Goal: Task Accomplishment & Management: Manage account settings

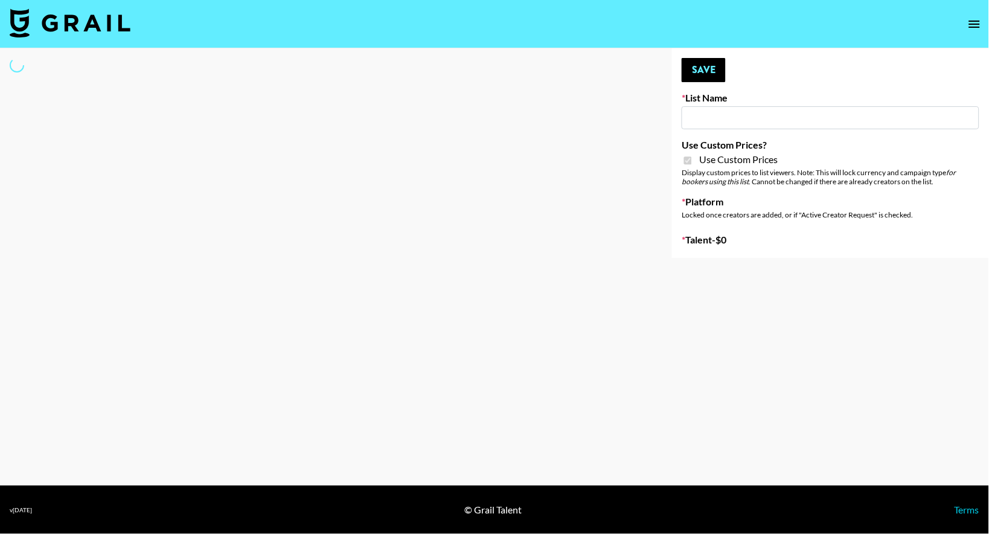
type input "Hume IG (19th Aug)"
checkbox input "true"
select select "Brand"
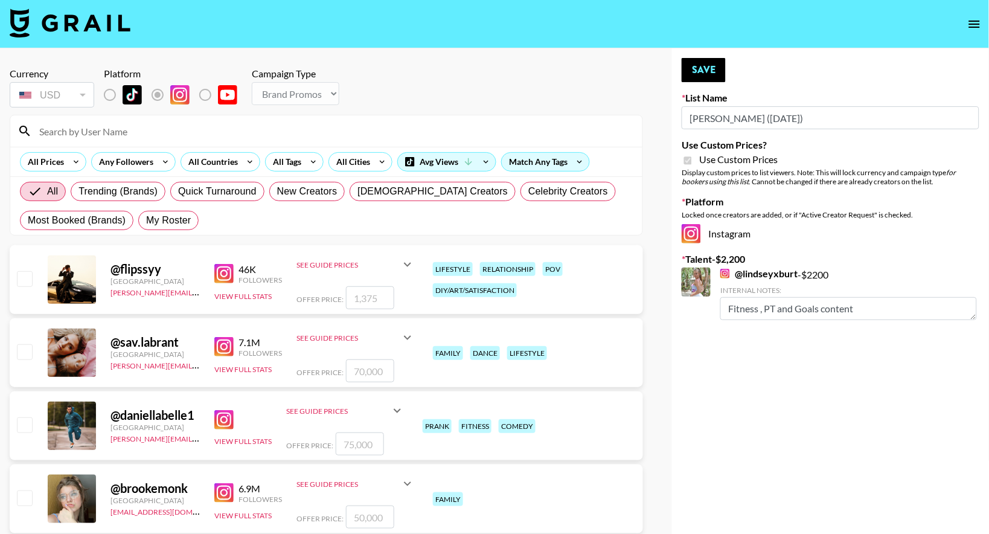
click at [113, 140] on input at bounding box center [333, 130] width 603 height 19
click at [156, 216] on span "My Roster" at bounding box center [168, 220] width 45 height 14
click at [146, 220] on input "My Roster" at bounding box center [146, 220] width 0 height 0
radio input "true"
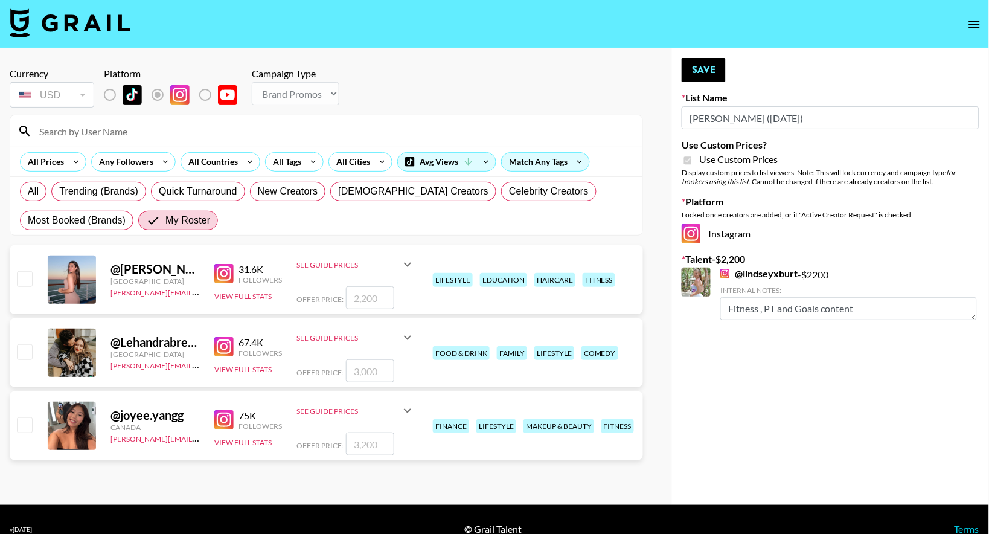
click at [26, 353] on input "checkbox" at bounding box center [24, 351] width 14 height 14
checkbox input "true"
type input "3000"
click at [756, 372] on textarea at bounding box center [836, 373] width 232 height 23
type textarea "cooking, food & on weightloss journey"
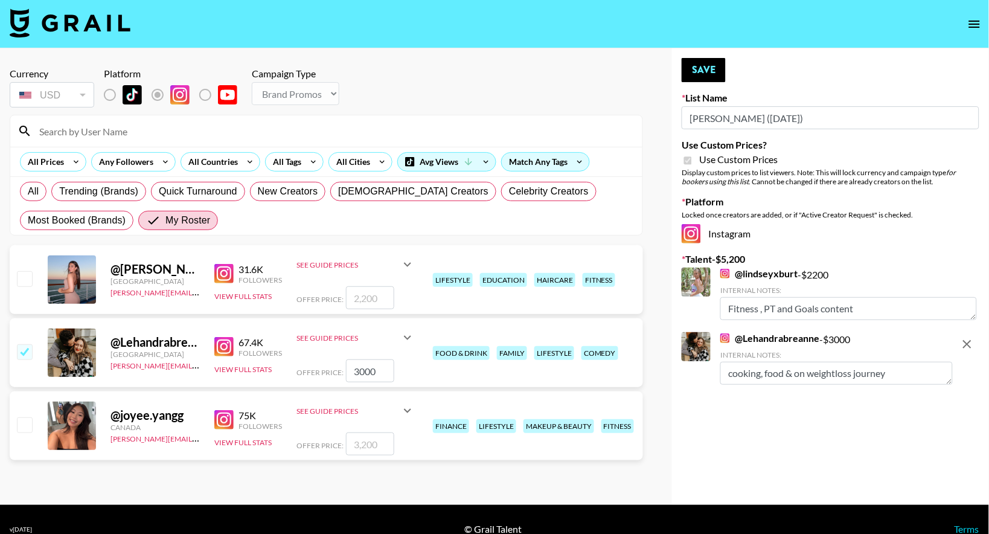
drag, startPoint x: 363, startPoint y: 371, endPoint x: 345, endPoint y: 372, distance: 18.1
click at [346, 372] on input "3000" at bounding box center [370, 370] width 48 height 23
type input "200"
type input "2500"
click at [707, 75] on button "Save" at bounding box center [704, 70] width 44 height 24
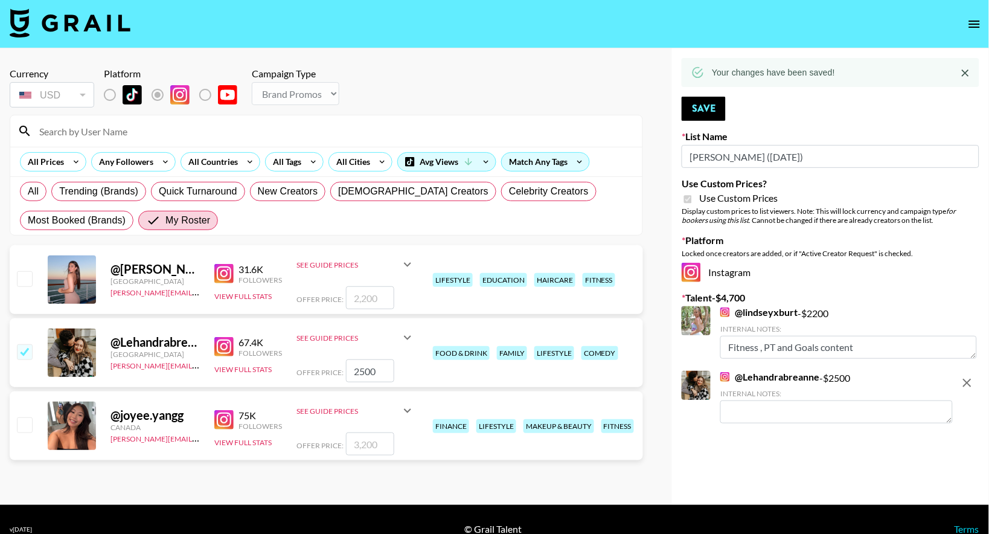
click at [814, 410] on textarea at bounding box center [836, 411] width 232 height 23
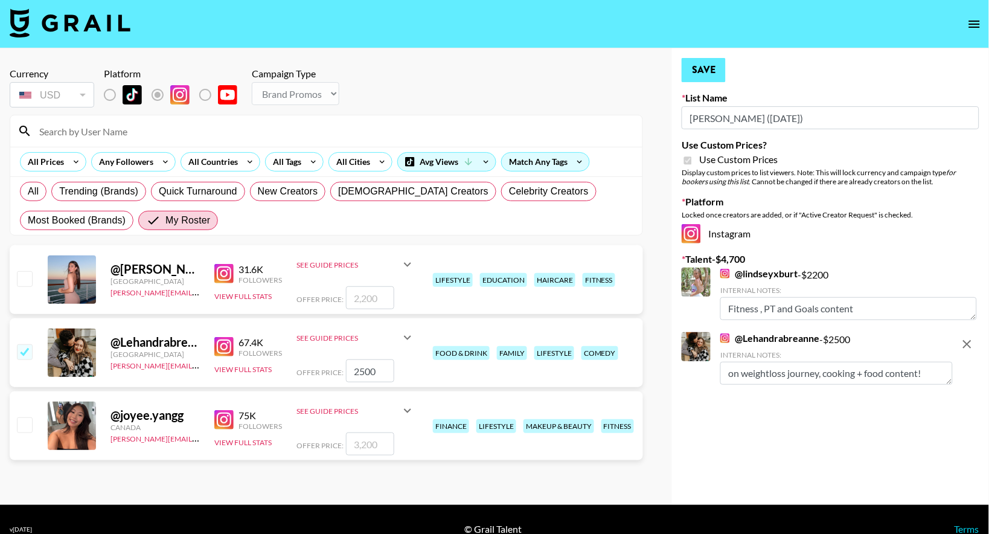
type textarea "on weightloss journey, cooking + food content!"
click at [711, 66] on button "Save" at bounding box center [704, 70] width 44 height 24
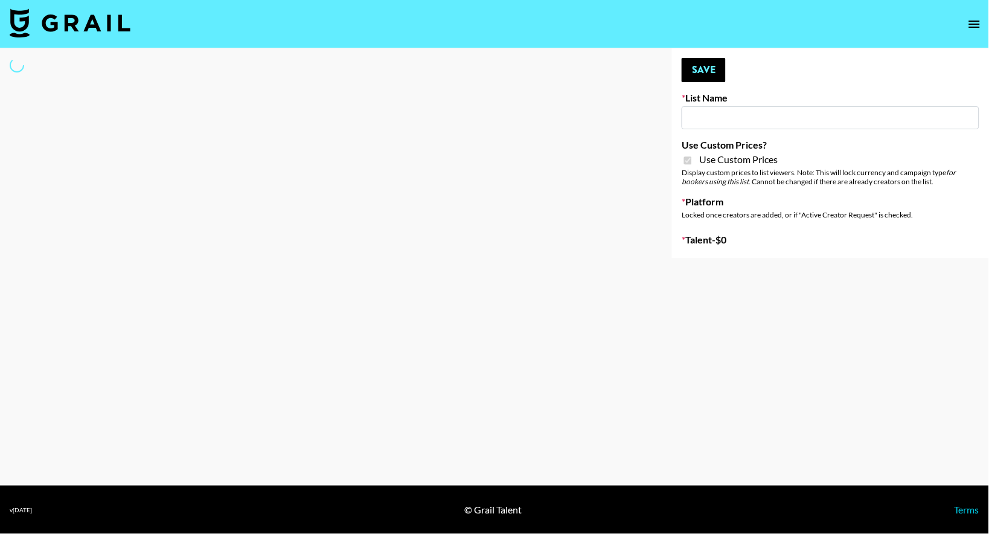
select select "Brand"
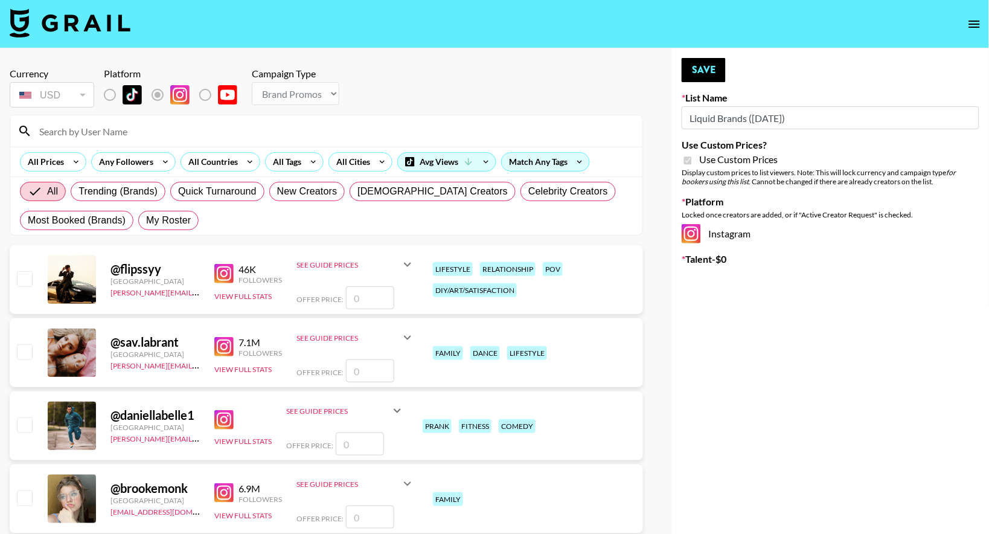
type input "Liquid Brands ([DATE])"
checkbox input "true"
click at [168, 219] on span "My Roster" at bounding box center [168, 220] width 45 height 14
click at [146, 220] on input "My Roster" at bounding box center [146, 220] width 0 height 0
radio input "true"
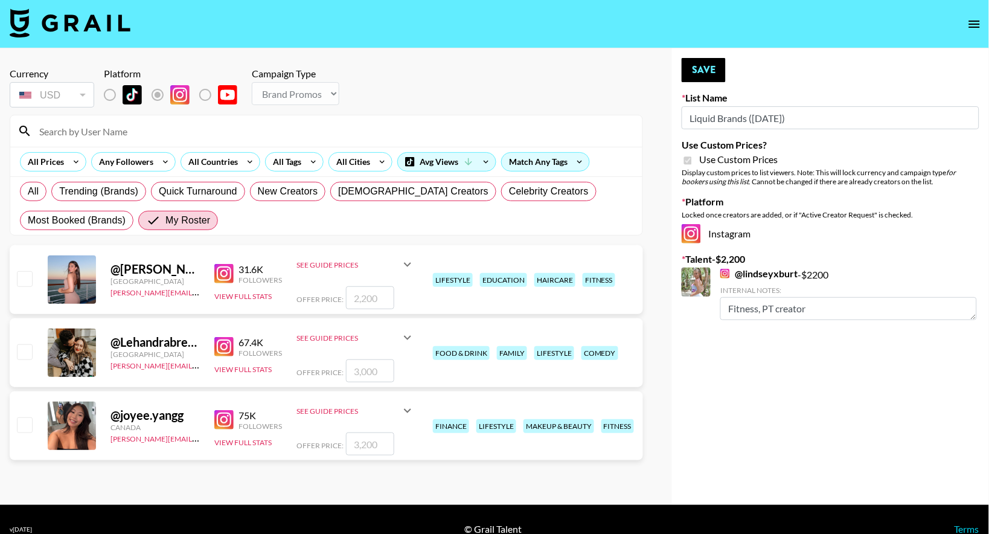
click at [26, 353] on input "checkbox" at bounding box center [24, 351] width 14 height 14
checkbox input "true"
click at [360, 371] on input "3000" at bounding box center [370, 370] width 48 height 23
type input "300"
checkbox input "false"
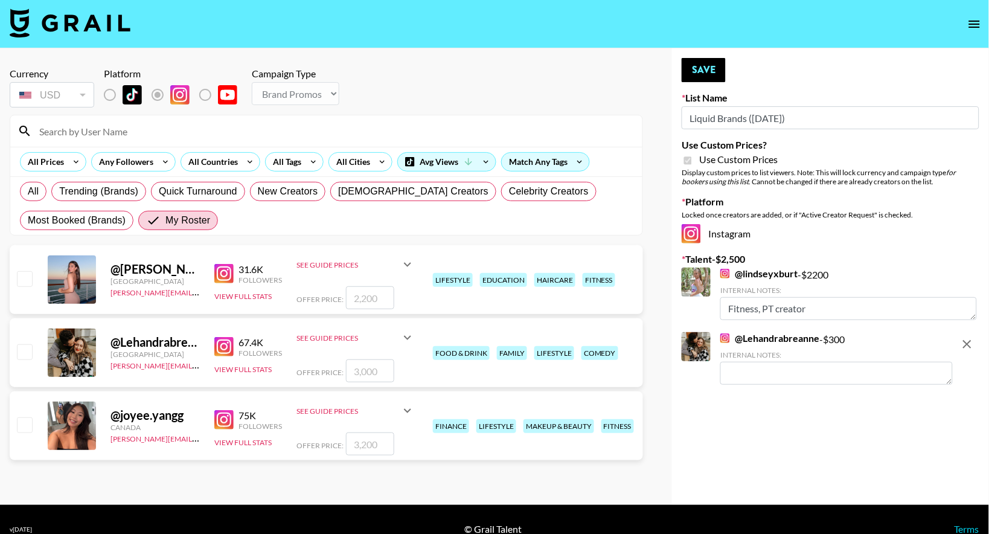
checkbox input "true"
type input "2500"
click at [760, 367] on textarea at bounding box center [836, 373] width 232 height 23
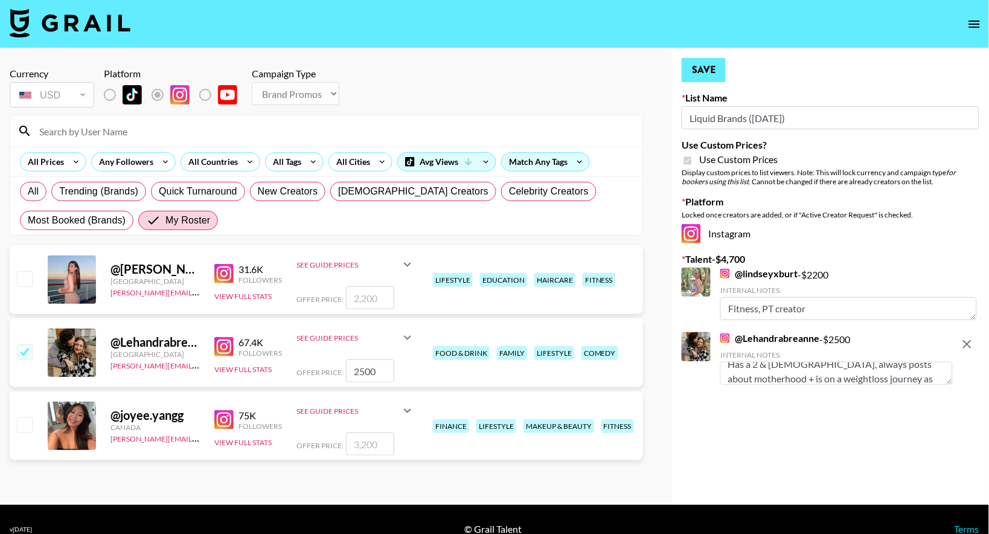
type textarea "Has a 2 & [DEMOGRAPHIC_DATA], always posts about motherhood + is on a weightlos…"
click at [711, 71] on button "Save" at bounding box center [704, 70] width 44 height 24
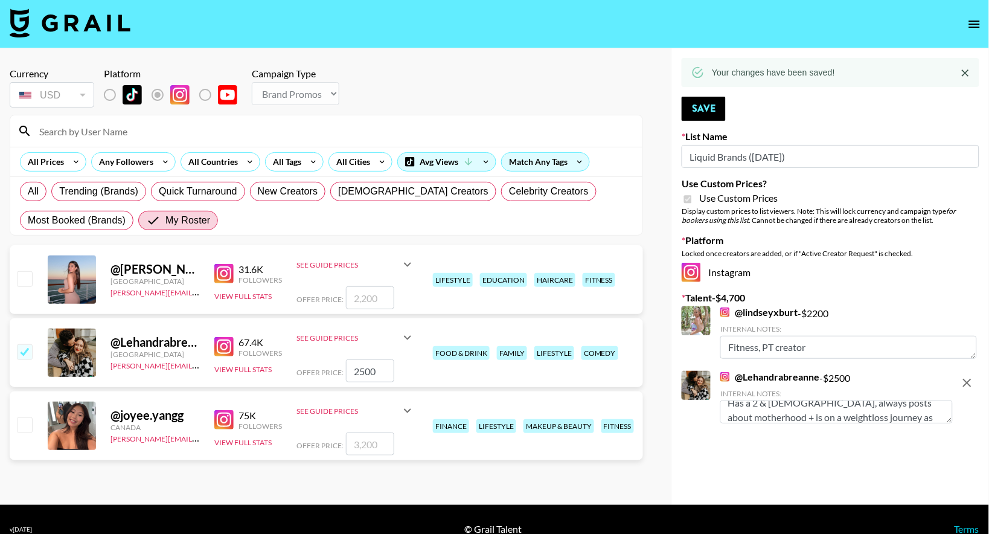
drag, startPoint x: 749, startPoint y: 158, endPoint x: 680, endPoint y: 158, distance: 68.8
click at [680, 158] on div "Your changes have been saved! Save List Name Liquid Brands ([DATE]) Use Custom …" at bounding box center [830, 276] width 317 height 456
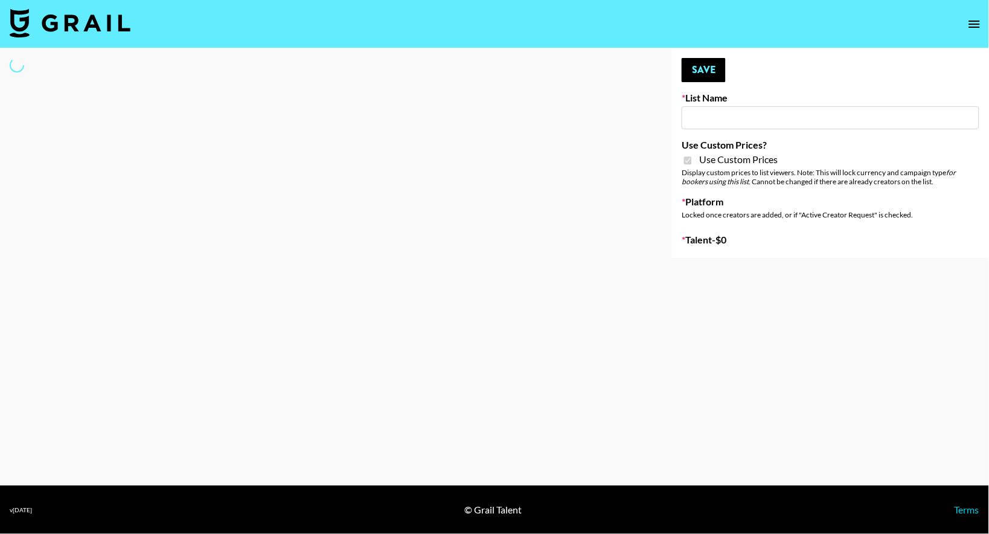
select select "Brand"
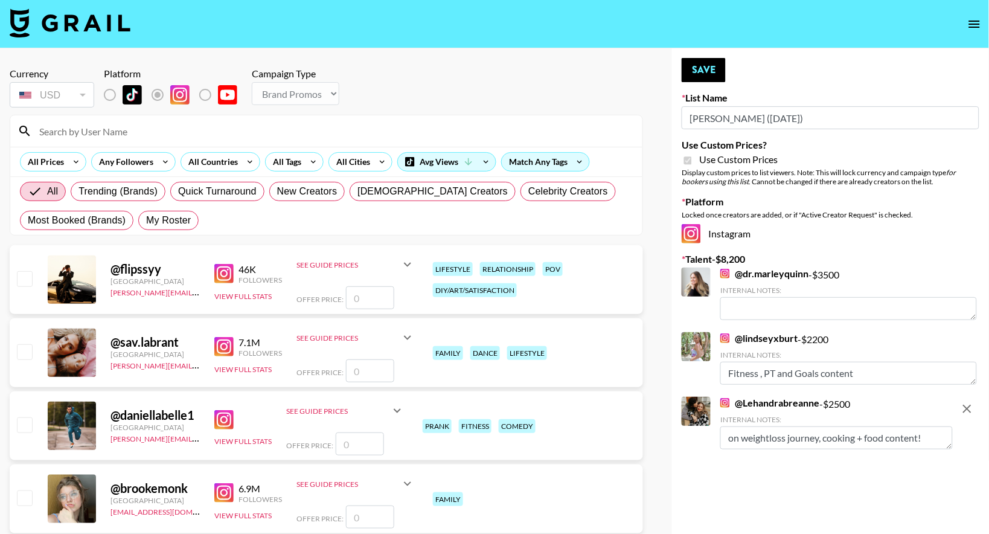
type input "Hume IG (19th Aug)"
checkbox input "true"
